Goal: Information Seeking & Learning: Find specific page/section

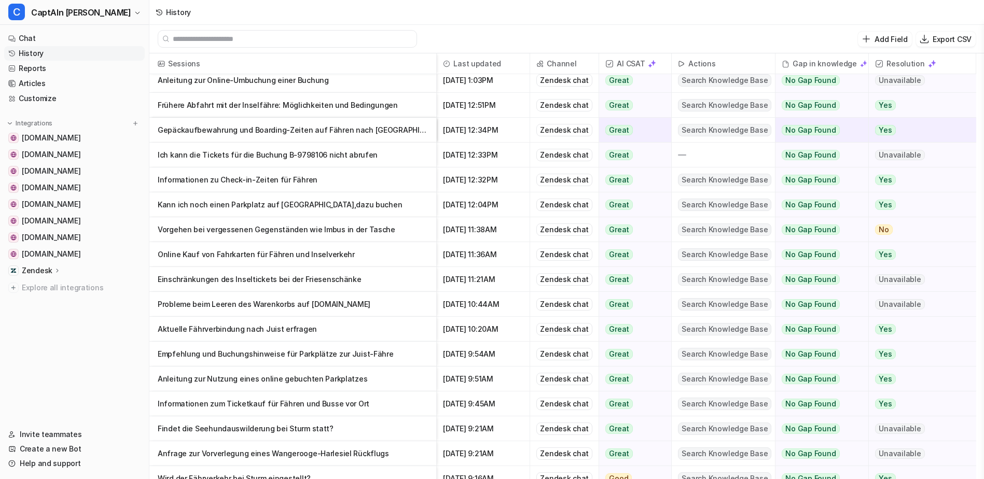
scroll to position [166, 0]
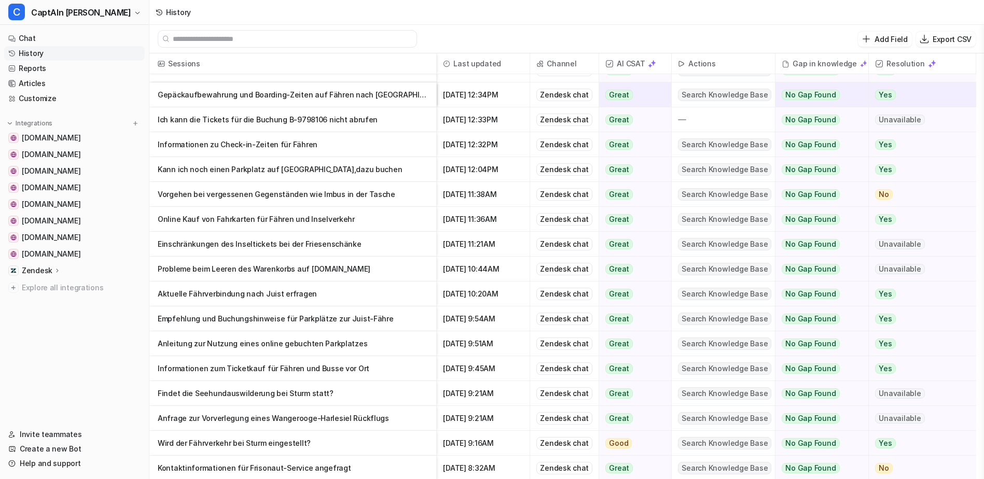
click at [347, 41] on input "text" at bounding box center [292, 39] width 239 height 17
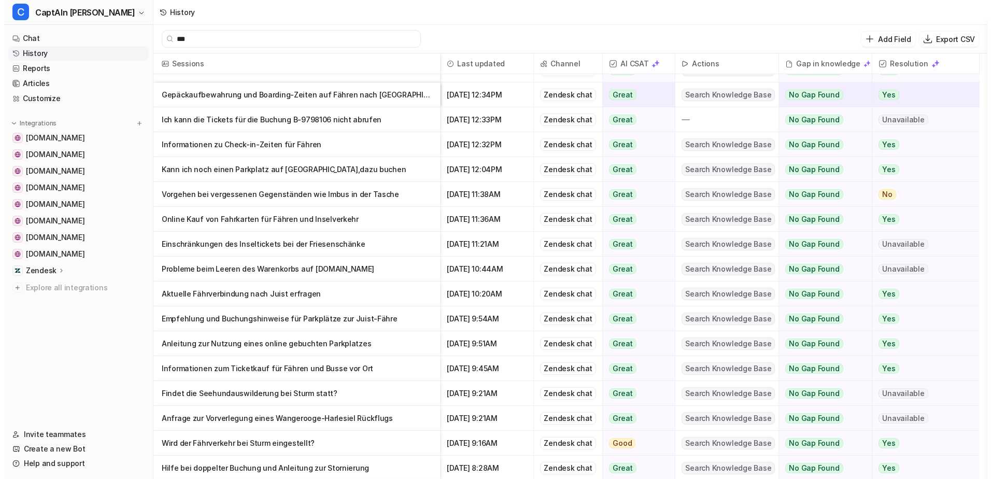
scroll to position [0, 0]
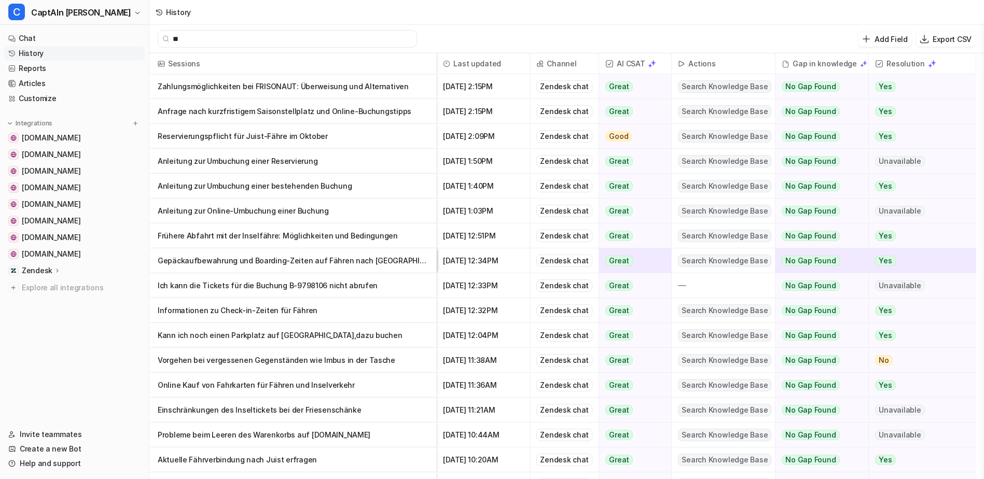
type input "*"
click at [134, 11] on icon "button" at bounding box center [137, 13] width 6 height 6
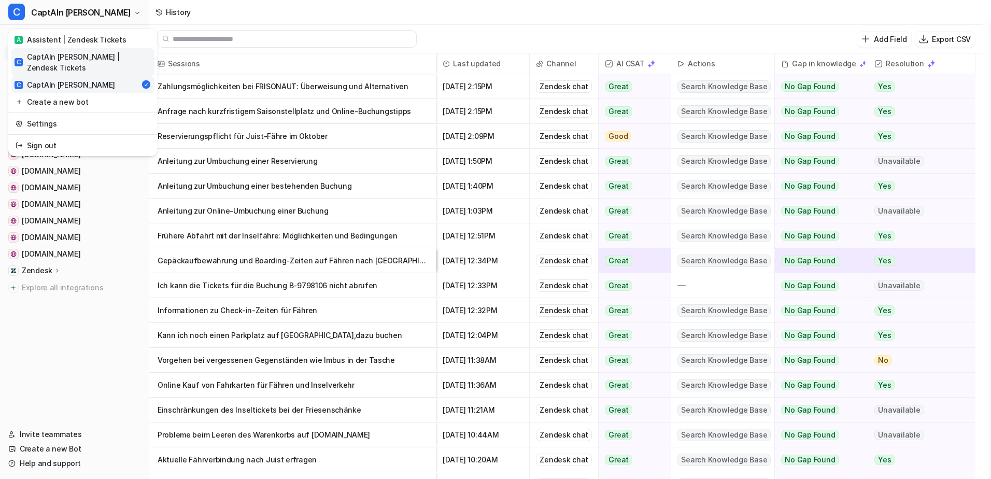
click at [96, 53] on div "C CaptAIn [PERSON_NAME] | Zendesk Tickets" at bounding box center [83, 62] width 137 height 22
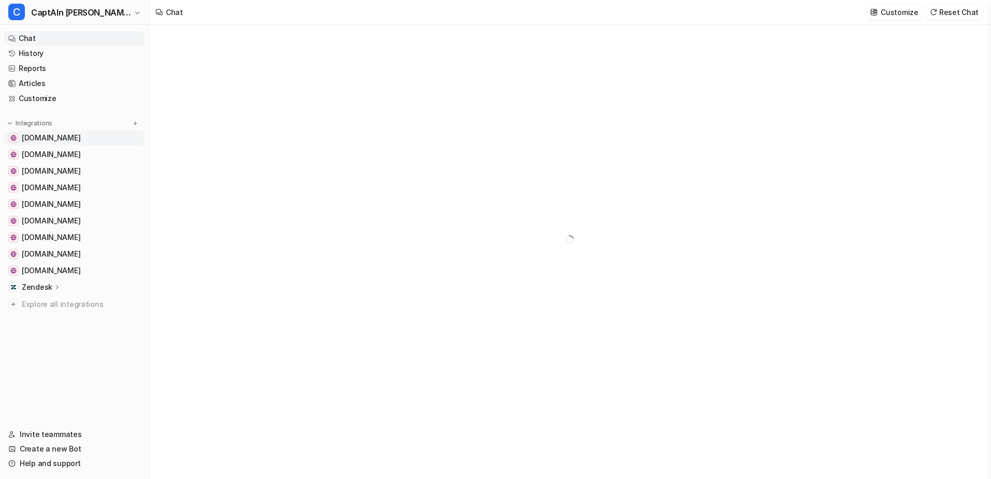
type textarea "**********"
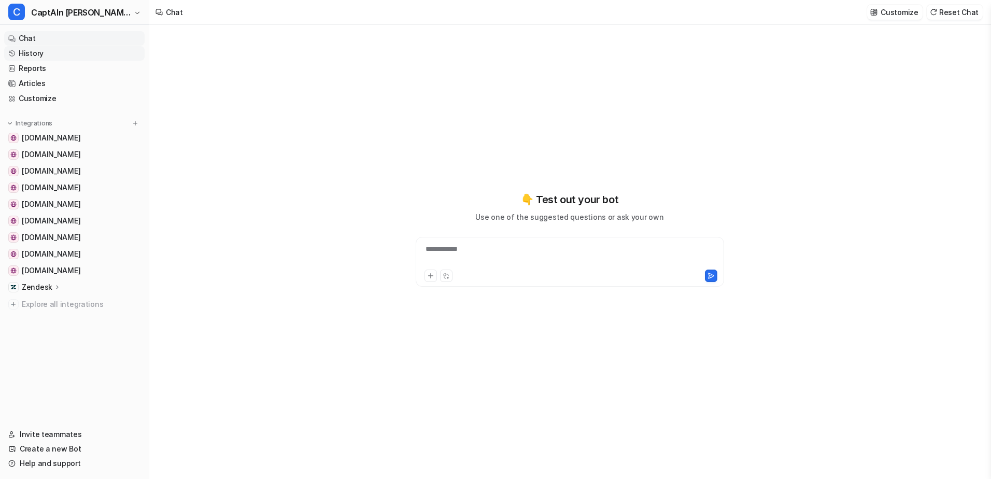
click at [67, 57] on link "History" at bounding box center [74, 53] width 141 height 15
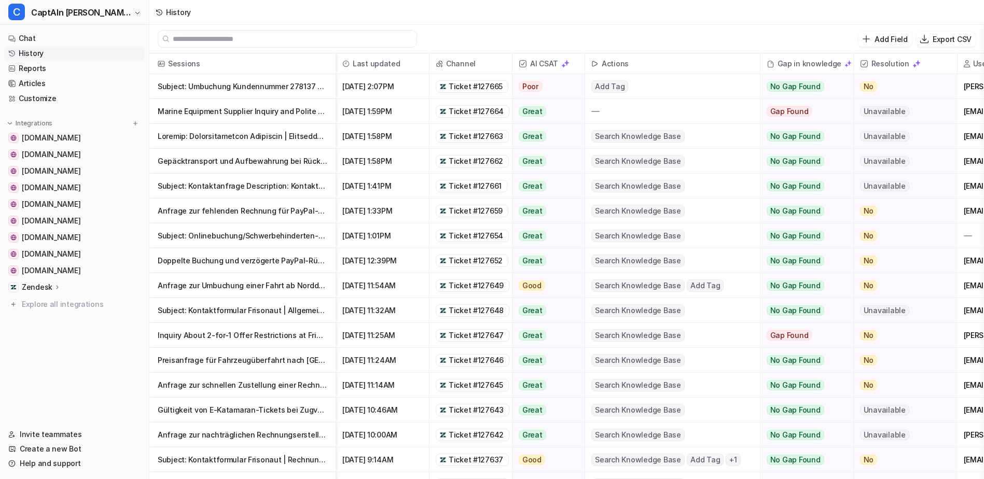
click at [248, 386] on p "Anfrage zur schnellen Zustellung einer Rechnung mit Belegnummer" at bounding box center [243, 385] width 170 height 25
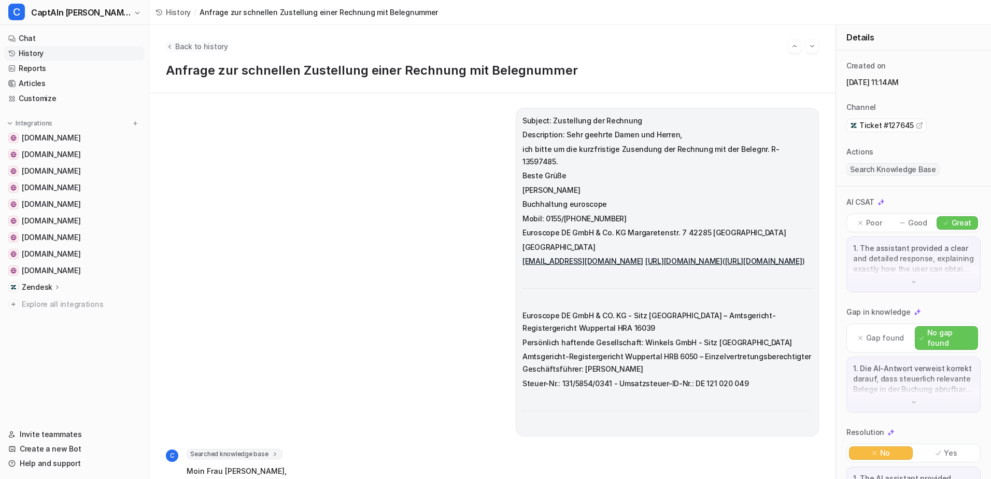
click at [176, 45] on span "Back to history" at bounding box center [201, 46] width 53 height 11
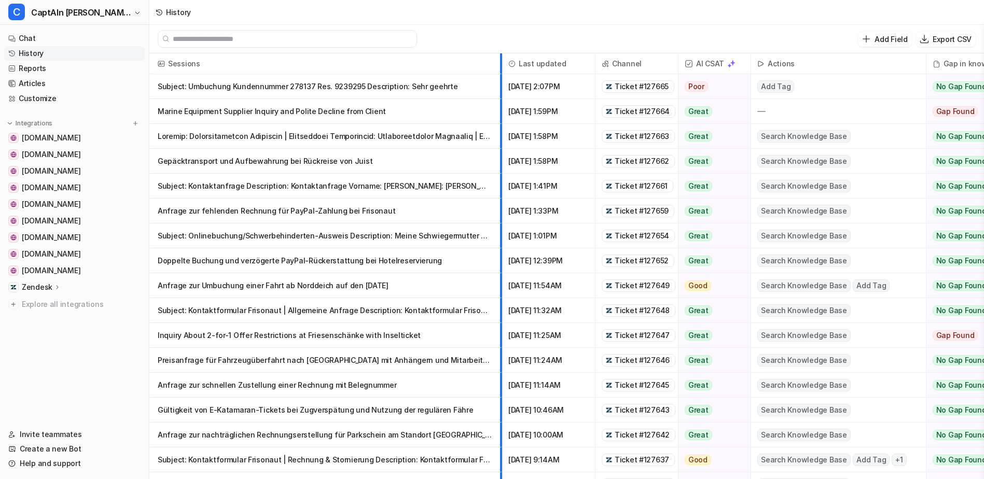
click at [500, 57] on div at bounding box center [497, 63] width 5 height 20
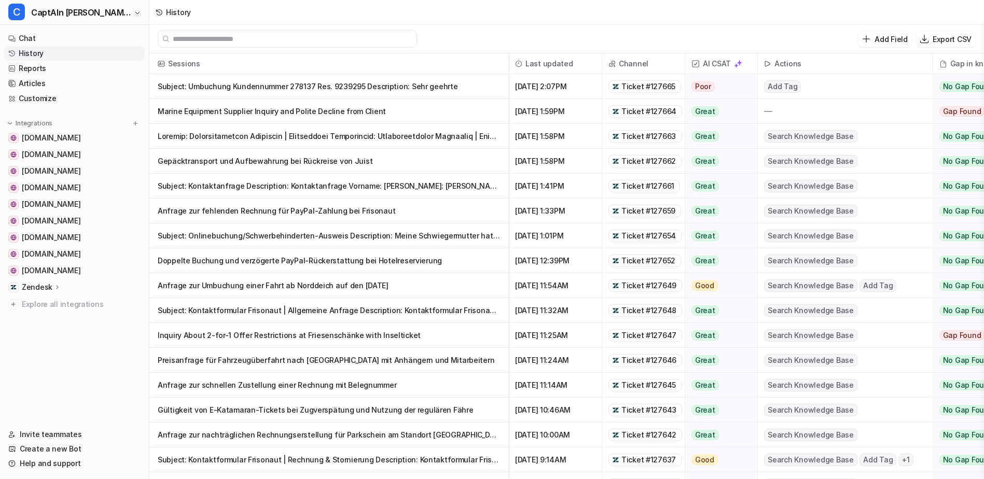
click at [275, 35] on input "text" at bounding box center [292, 39] width 239 height 17
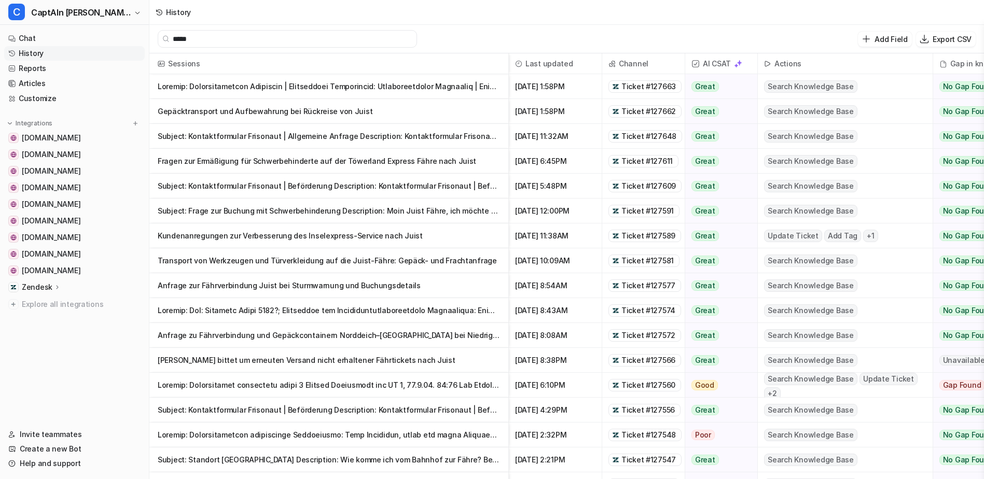
type input "*****"
click at [352, 134] on p "Subject: Kontaktformular Frisonaut | Allgemeine Anfrage Description: Kontaktfor…" at bounding box center [329, 136] width 342 height 25
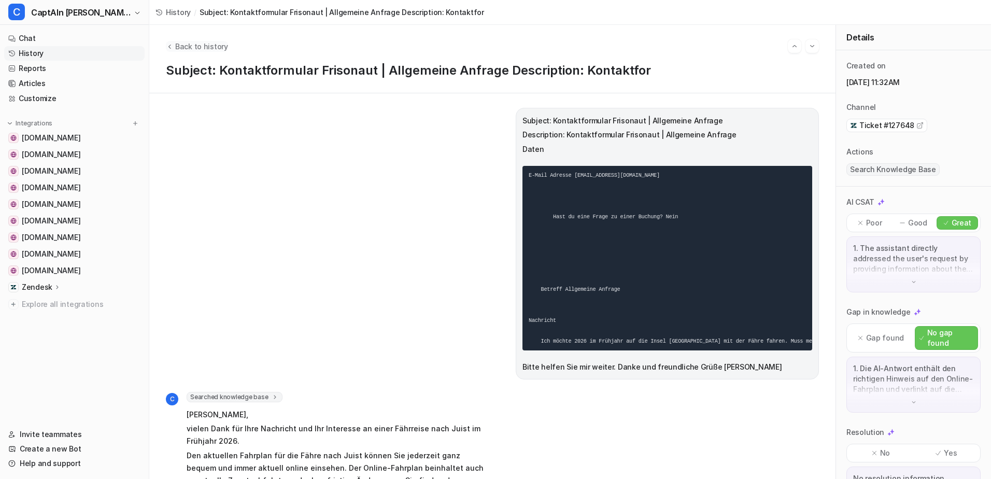
click at [181, 49] on span "Back to history" at bounding box center [201, 46] width 53 height 11
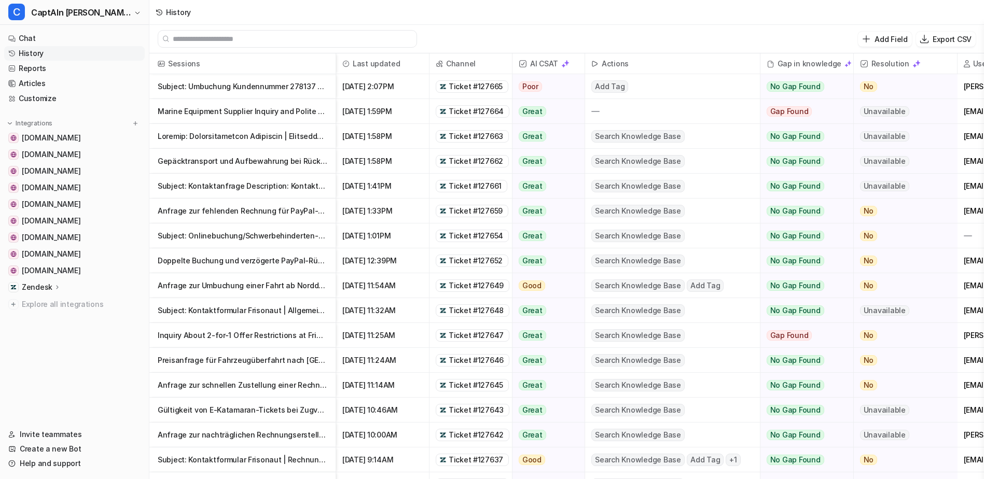
click at [256, 39] on input "text" at bounding box center [292, 39] width 239 height 17
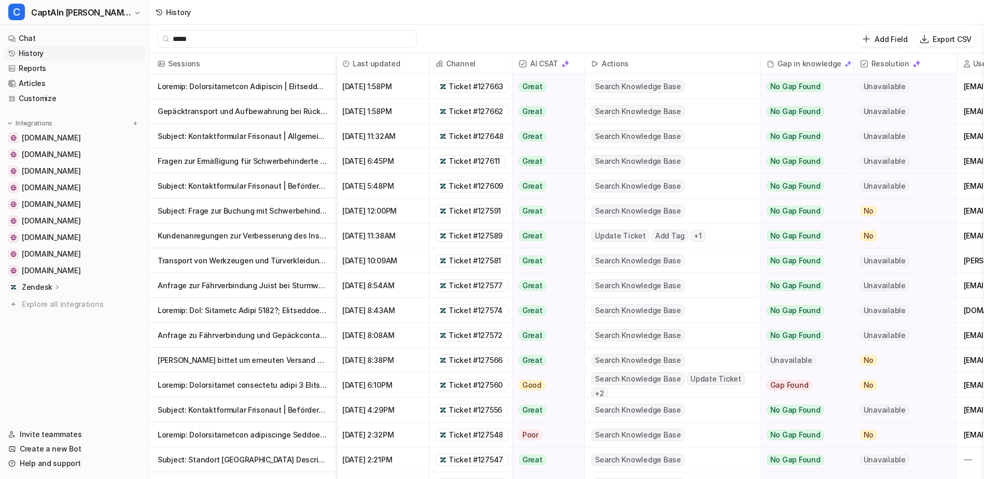
drag, startPoint x: 336, startPoint y: 56, endPoint x: 356, endPoint y: 53, distance: 20.4
click at [356, 53] on div "Last updated" at bounding box center [382, 63] width 93 height 21
click at [334, 55] on div "Sessions" at bounding box center [242, 63] width 187 height 21
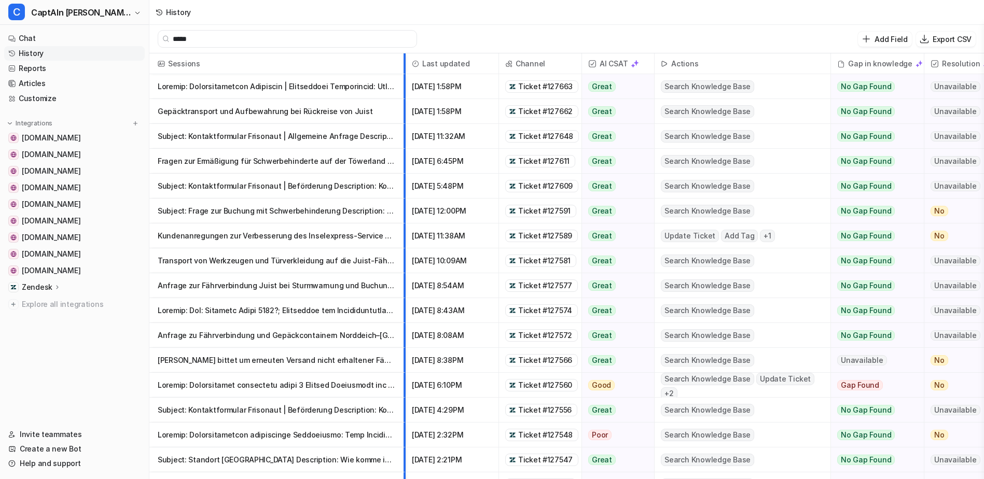
click at [402, 74] on div at bounding box center [400, 63] width 5 height 20
drag, startPoint x: 214, startPoint y: 35, endPoint x: 151, endPoint y: 43, distance: 62.7
click at [151, 43] on div "***** Add Field Export CSV" at bounding box center [566, 39] width 834 height 29
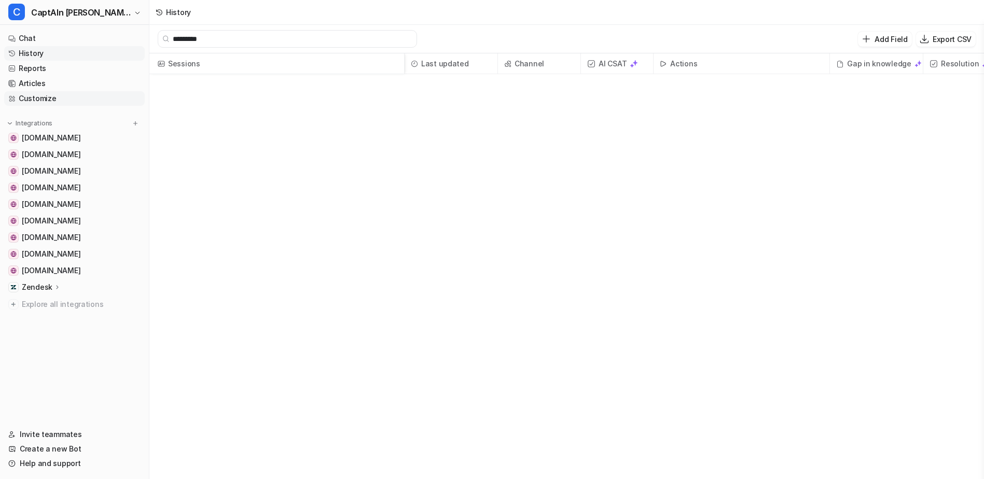
type input "*********"
